Goal: Information Seeking & Learning: Understand process/instructions

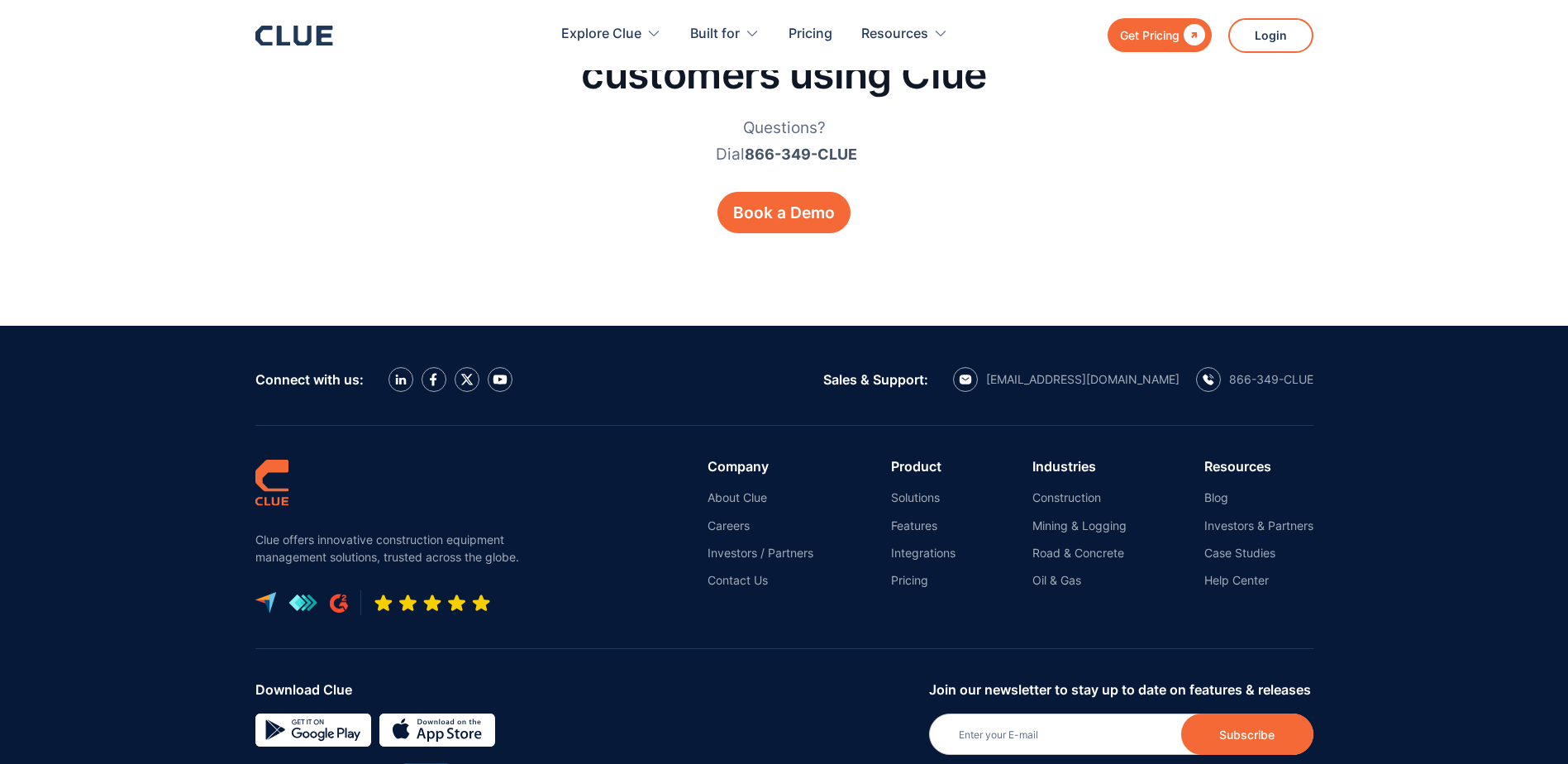
scroll to position [2666, 0]
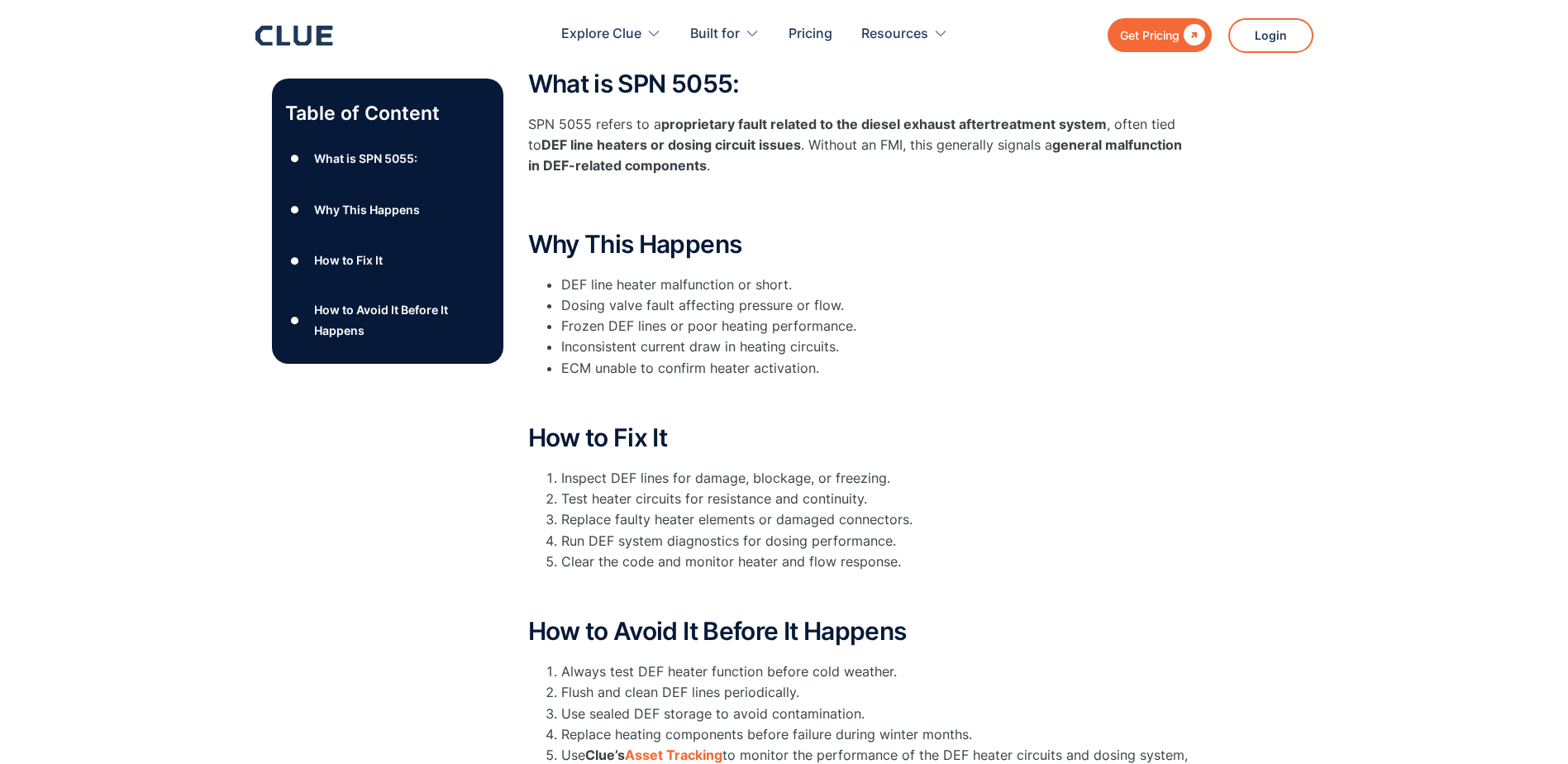
scroll to position [331, 0]
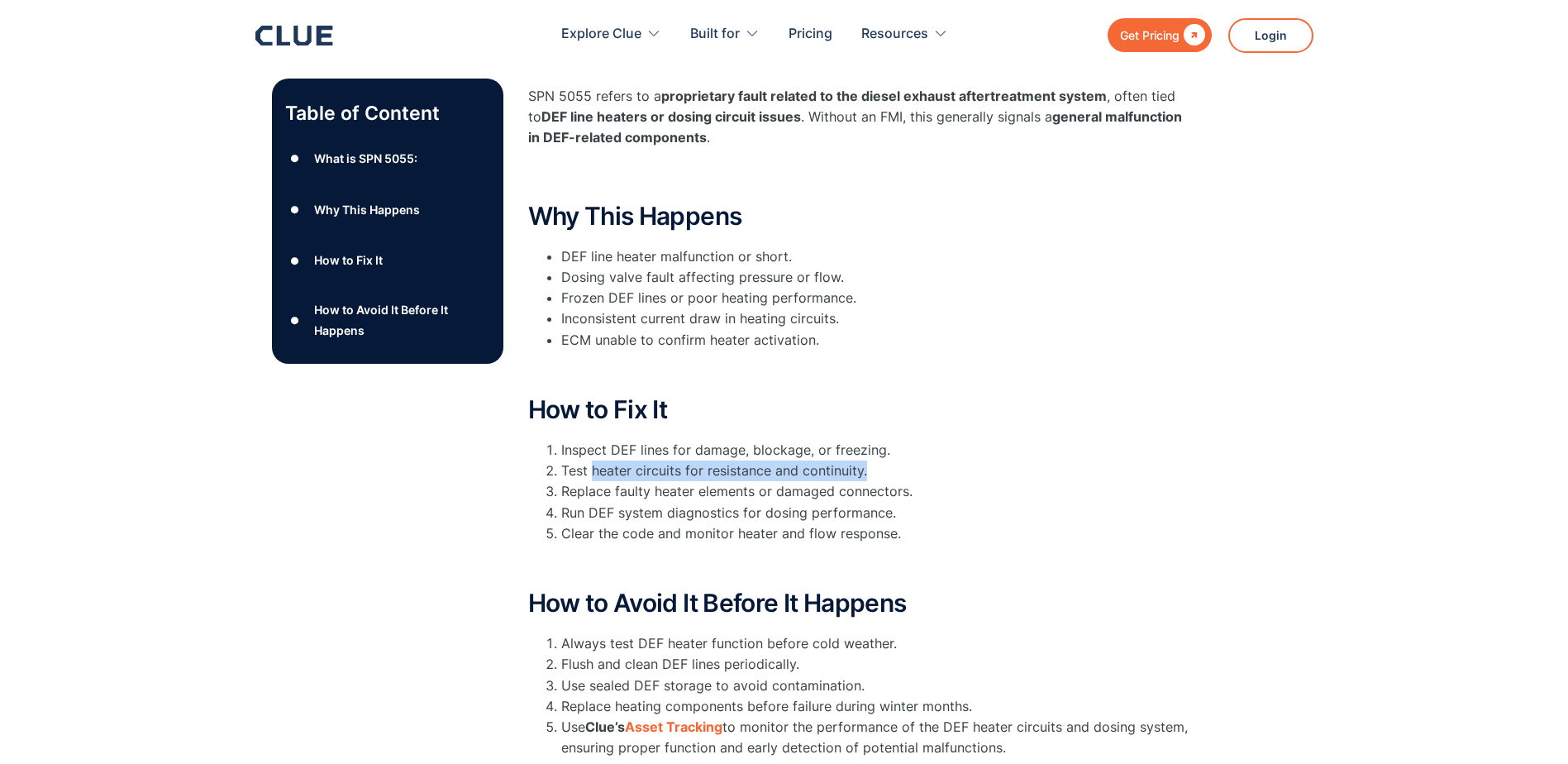
drag, startPoint x: 864, startPoint y: 471, endPoint x: 591, endPoint y: 475, distance: 273.0
click at [591, 475] on li "Test heater circuits for resistance and continuity." at bounding box center [875, 471] width 629 height 21
click at [874, 467] on li "Test heater circuits for resistance and continuity." at bounding box center [875, 471] width 629 height 21
click at [864, 472] on li "Test heater circuits for resistance and continuity." at bounding box center [875, 471] width 629 height 21
drag, startPoint x: 864, startPoint y: 472, endPoint x: 563, endPoint y: 479, distance: 301.1
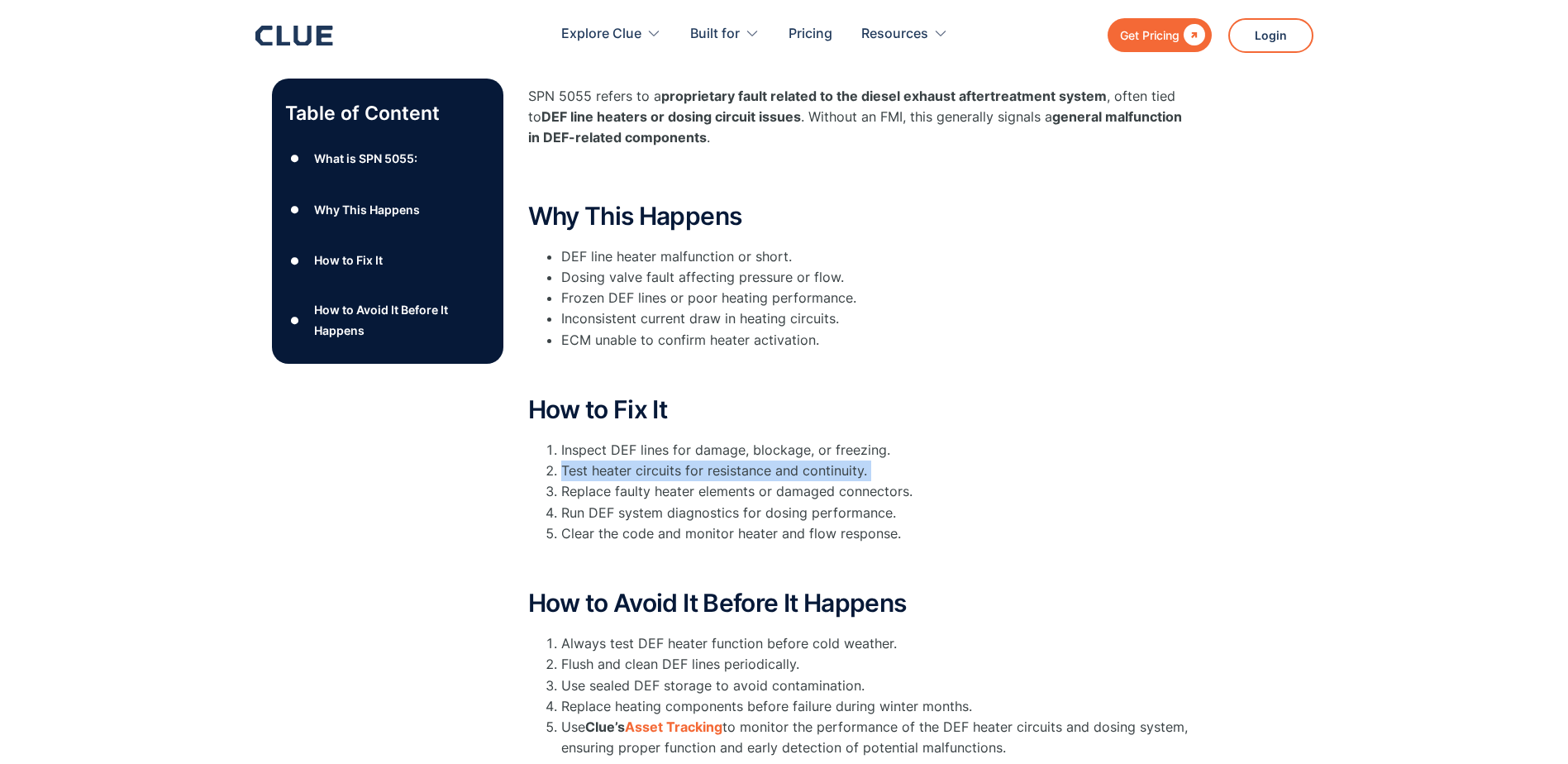
click at [563, 479] on li "Test heater circuits for resistance and continuity." at bounding box center [875, 471] width 629 height 21
drag, startPoint x: 563, startPoint y: 479, endPoint x: 691, endPoint y: 469, distance: 128.4
copy li "Test heater circuits for resistance and continuity."
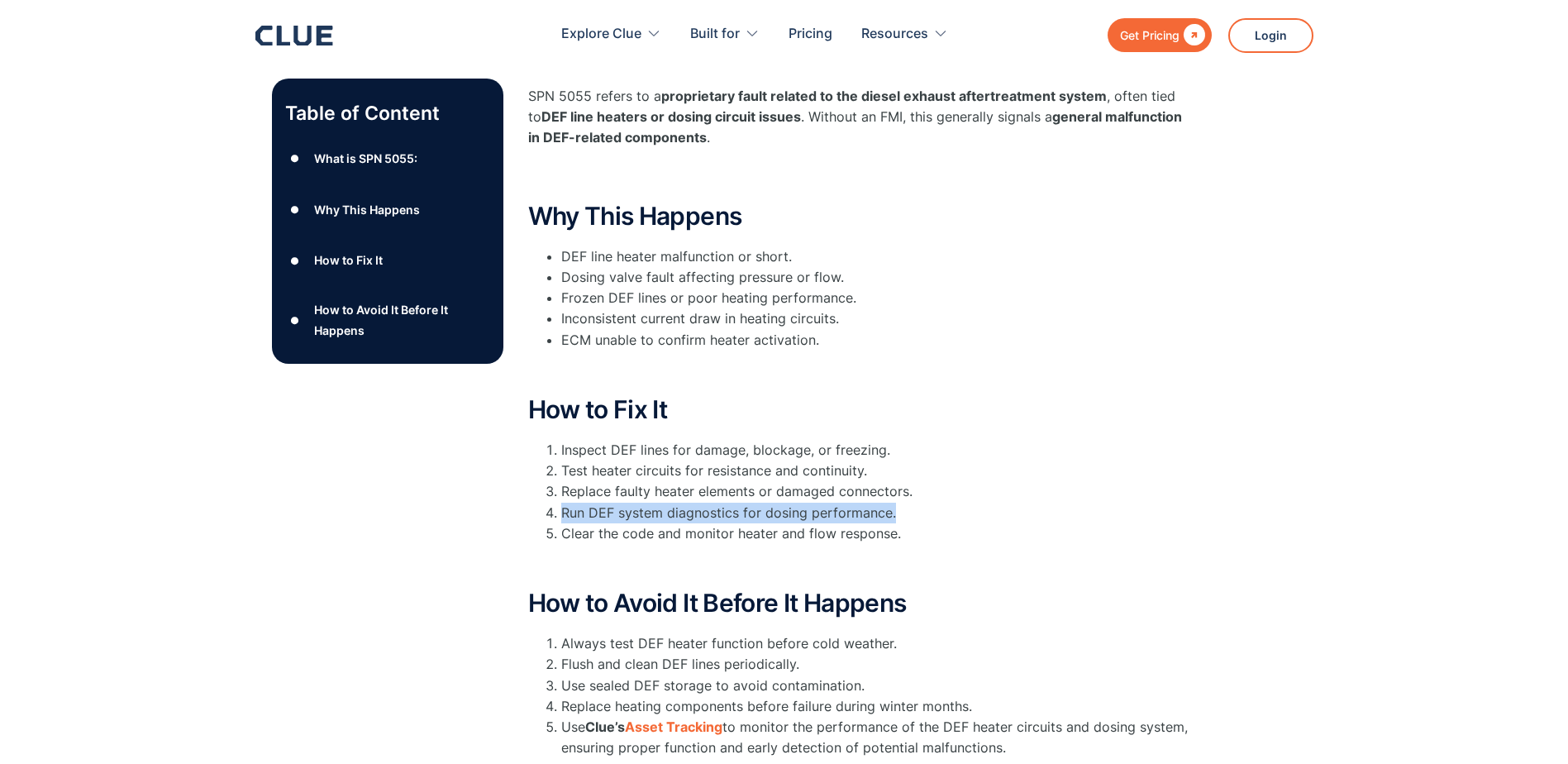
drag, startPoint x: 890, startPoint y: 513, endPoint x: 552, endPoint y: 508, distance: 338.0
click at [561, 508] on li "Run DEF system diagnostics for dosing performance." at bounding box center [875, 513] width 629 height 21
drag, startPoint x: 552, startPoint y: 508, endPoint x: 609, endPoint y: 511, distance: 57.1
copy li "Run DEF system diagnostics for dosing performance."
